Goal: Communication & Community: Answer question/provide support

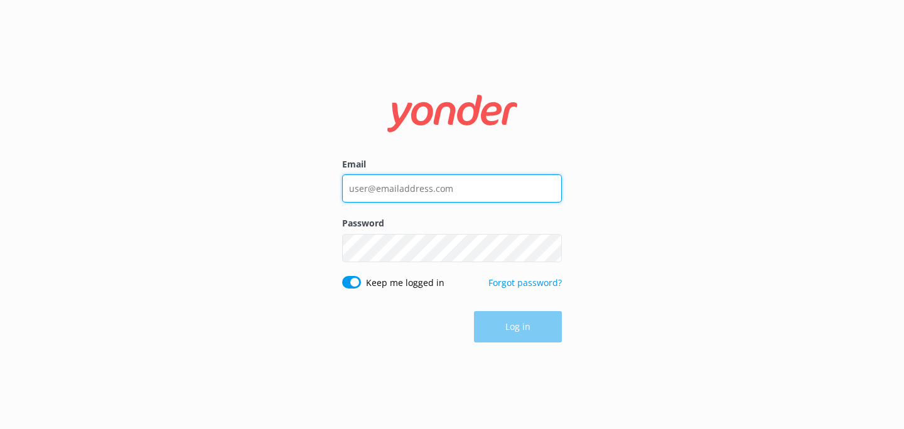
click at [398, 187] on input "Email" at bounding box center [452, 188] width 220 height 28
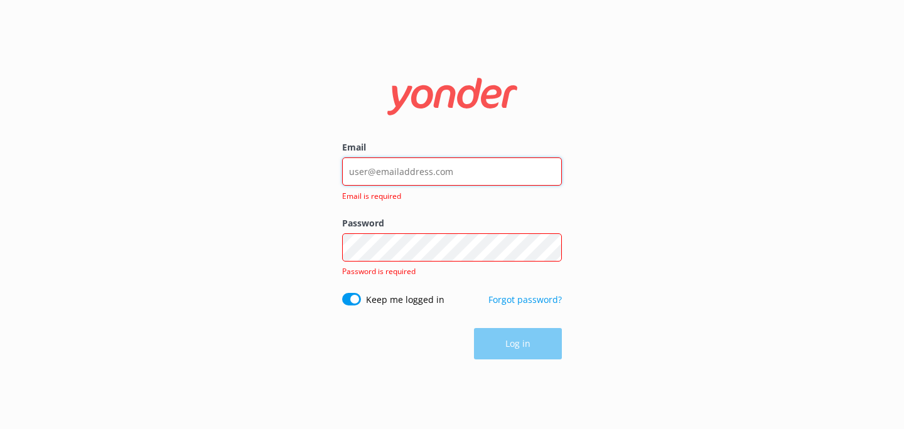
type input "[EMAIL_ADDRESS][DOMAIN_NAME]"
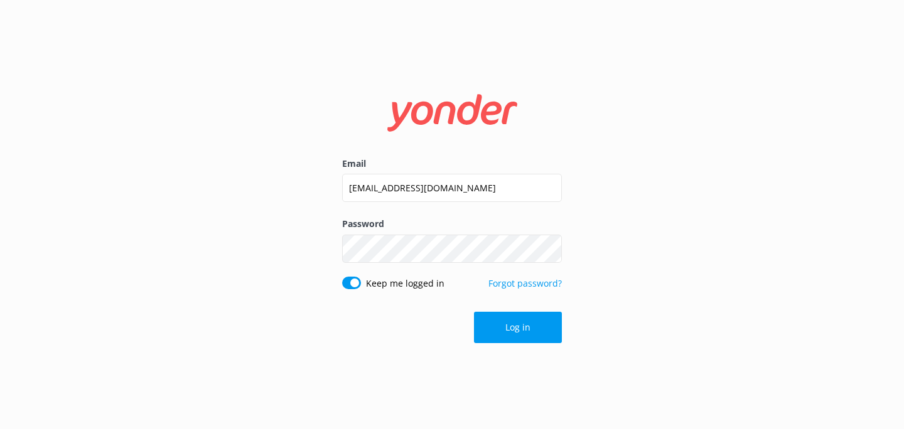
click at [505, 322] on button "Log in" at bounding box center [518, 327] width 88 height 31
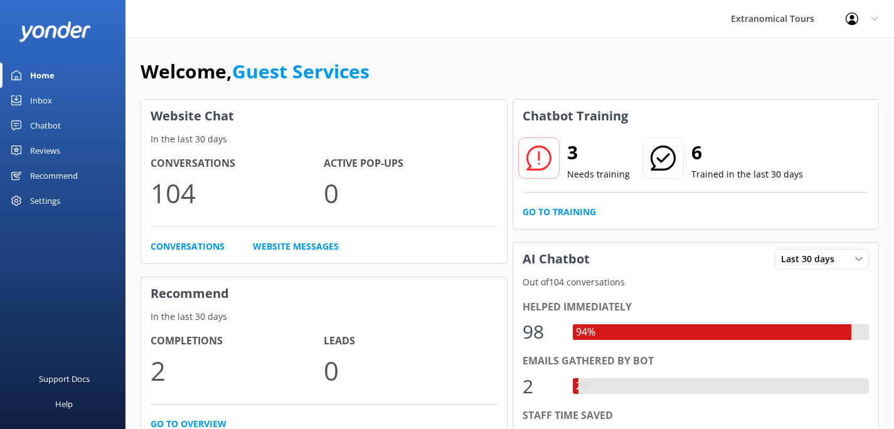
click at [55, 99] on link "Inbox" at bounding box center [63, 100] width 126 height 25
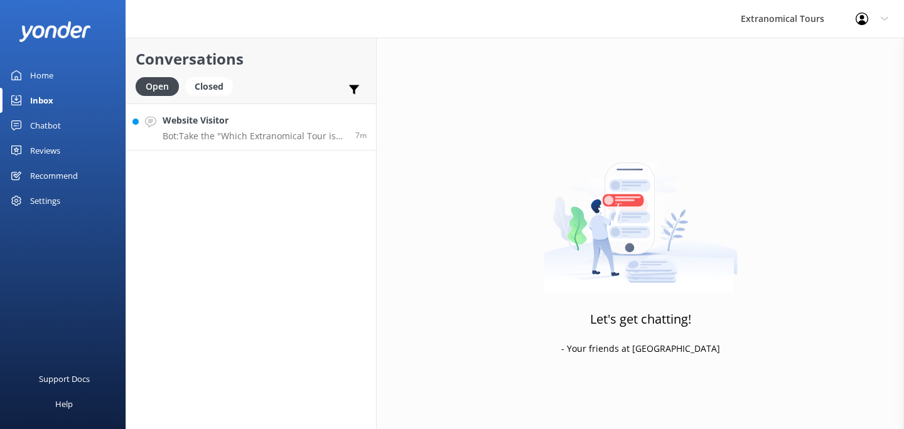
click at [258, 132] on p "Bot: Take the "Which Extranomical Tour is Right for Me?" quiz [URL][DOMAIN_NAME…" at bounding box center [254, 136] width 183 height 11
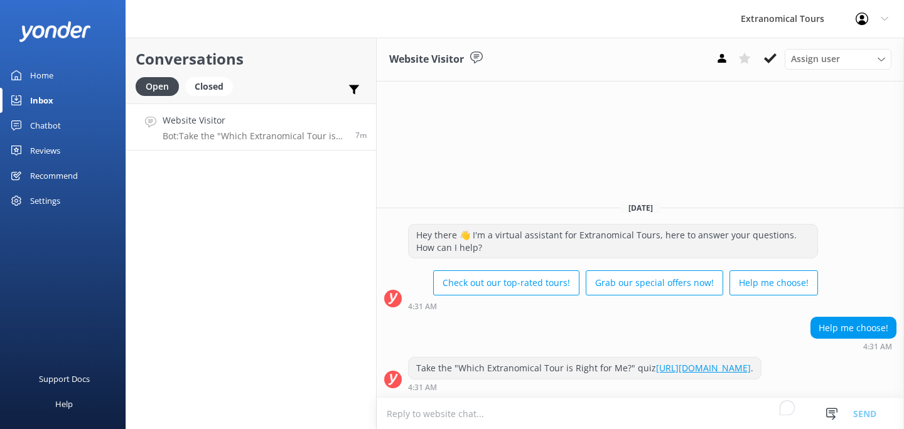
click at [479, 412] on textarea "To enrich screen reader interactions, please activate Accessibility in Grammarl…" at bounding box center [640, 413] width 527 height 31
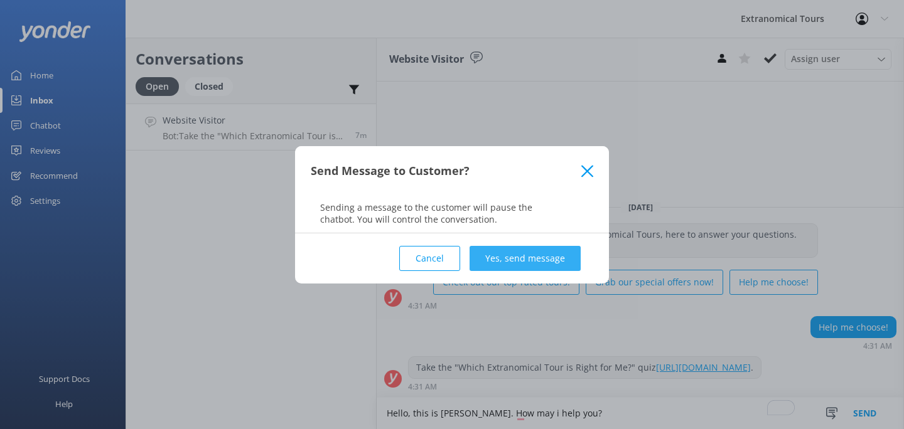
type textarea "Hello, this is [PERSON_NAME]. How may i help you?"
click at [543, 256] on button "Yes, send message" at bounding box center [524, 258] width 111 height 25
